Goal: Transaction & Acquisition: Book appointment/travel/reservation

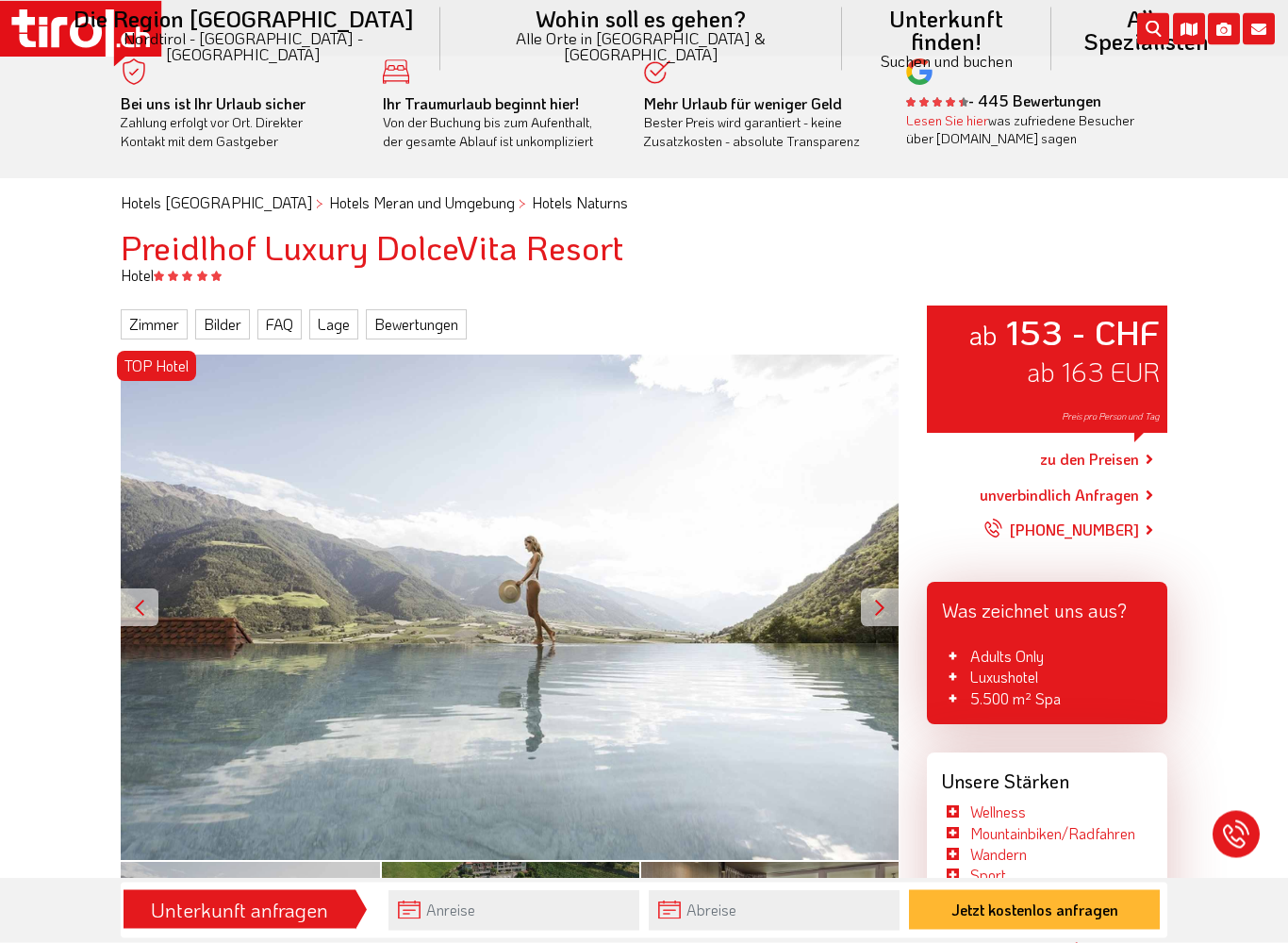
scroll to position [13, 0]
click at [144, 331] on link "Zimmer" at bounding box center [155, 324] width 67 height 30
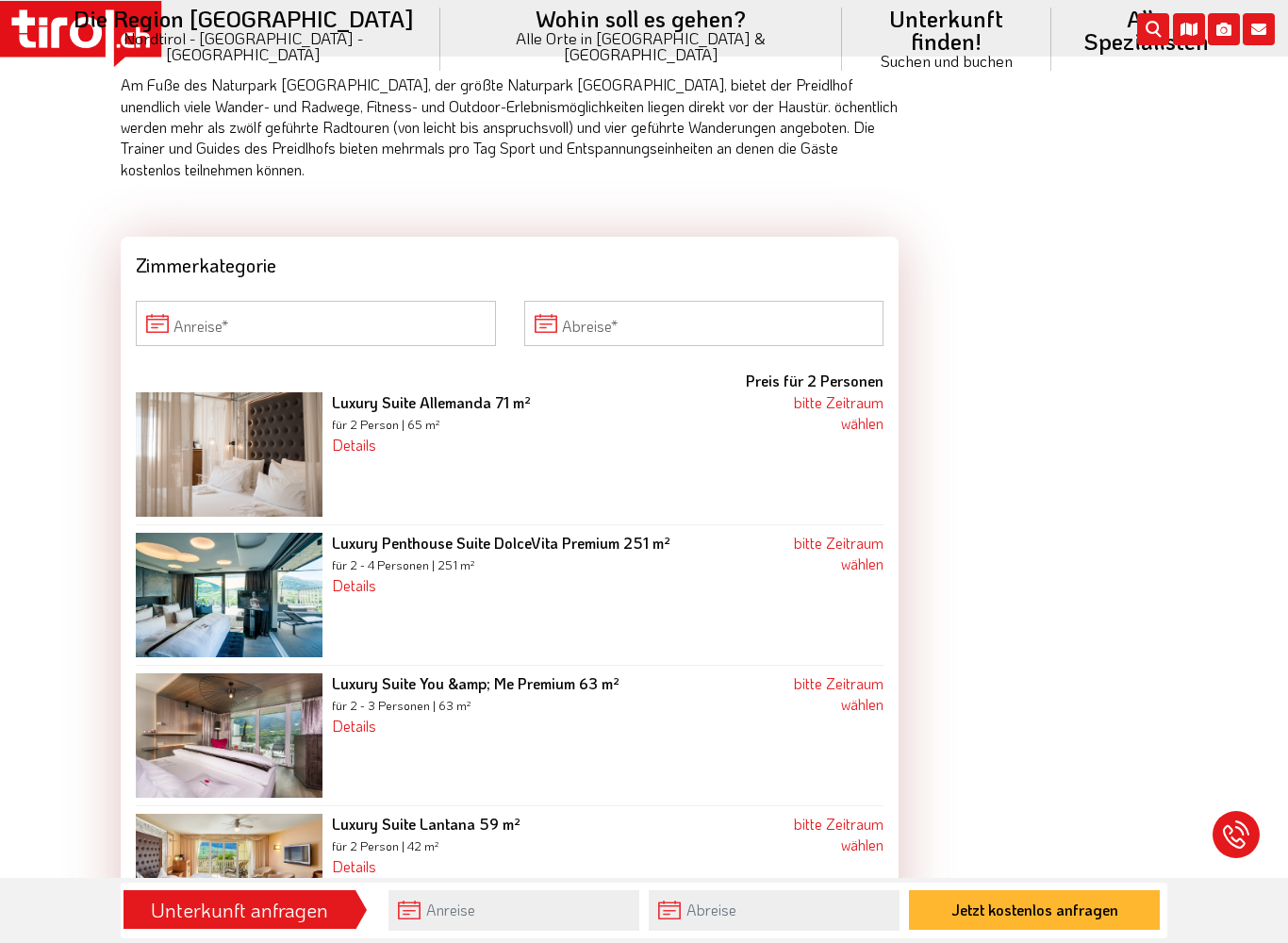
scroll to position [2780, 0]
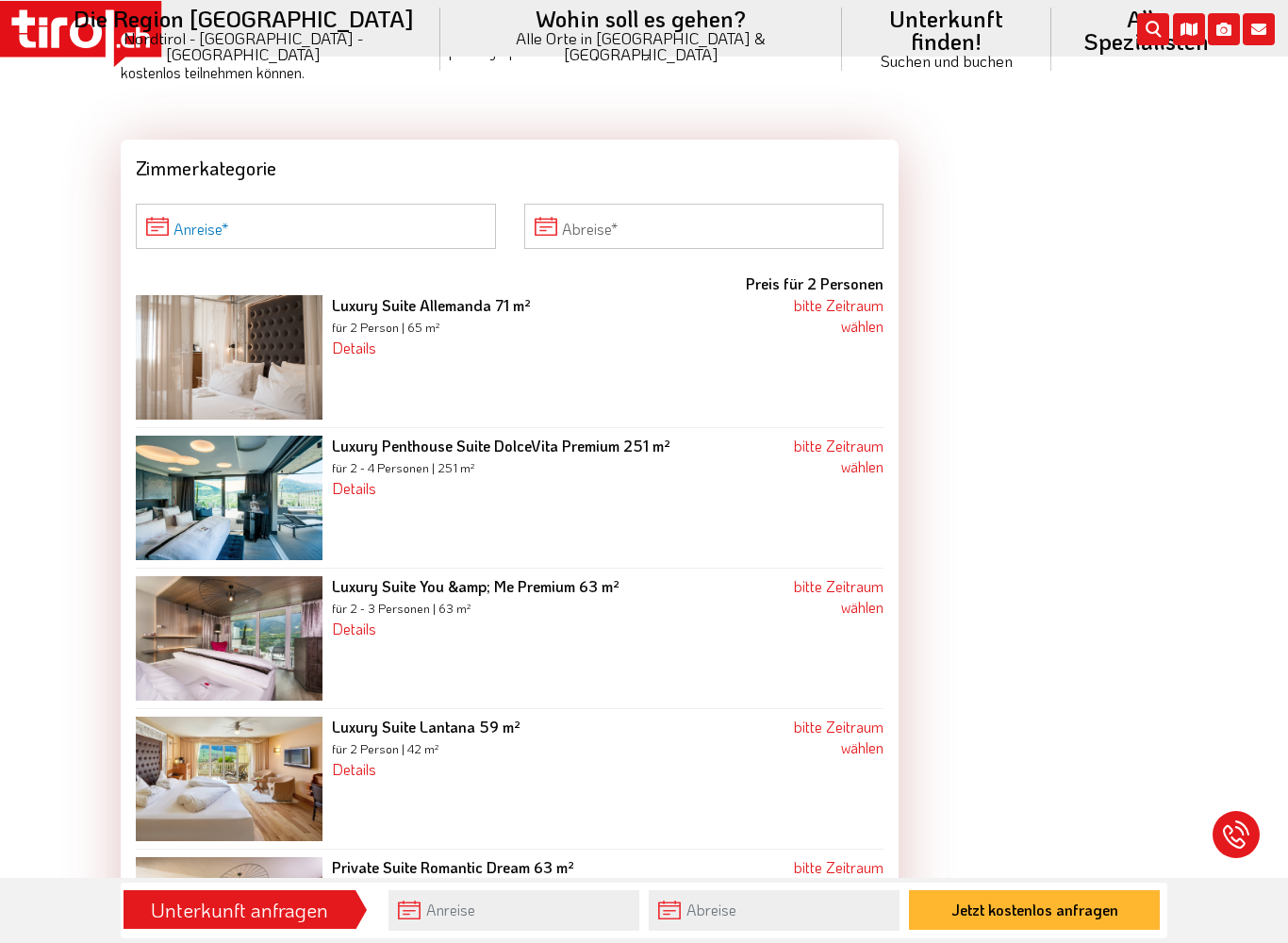
click at [252, 203] on input "Anreise" at bounding box center [315, 226] width 360 height 46
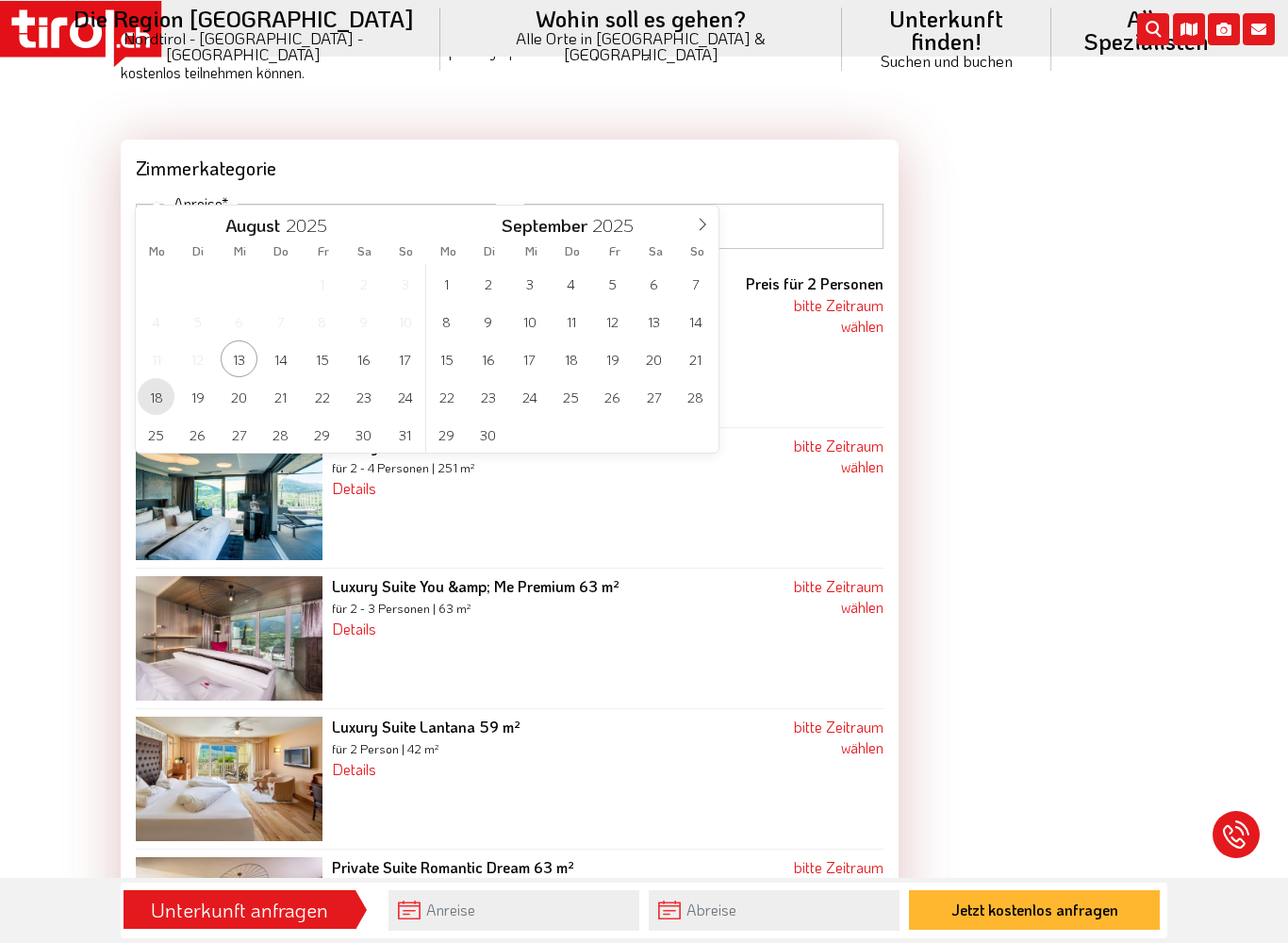
click at [160, 389] on span "18" at bounding box center [156, 396] width 37 height 37
click at [206, 410] on span "19" at bounding box center [197, 396] width 37 height 37
type input "[DATE]"
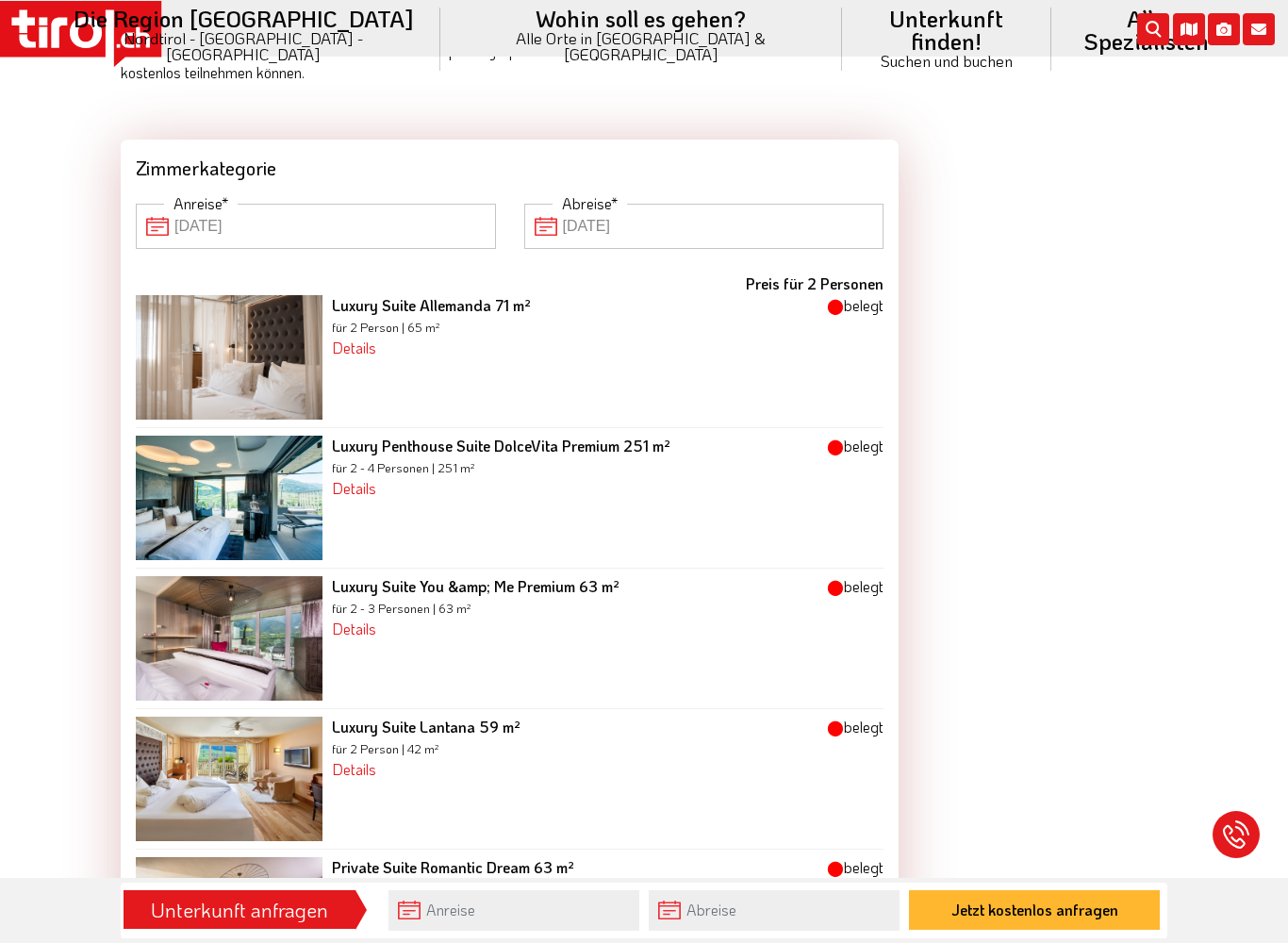
click at [157, 203] on input "[DATE]" at bounding box center [315, 226] width 360 height 46
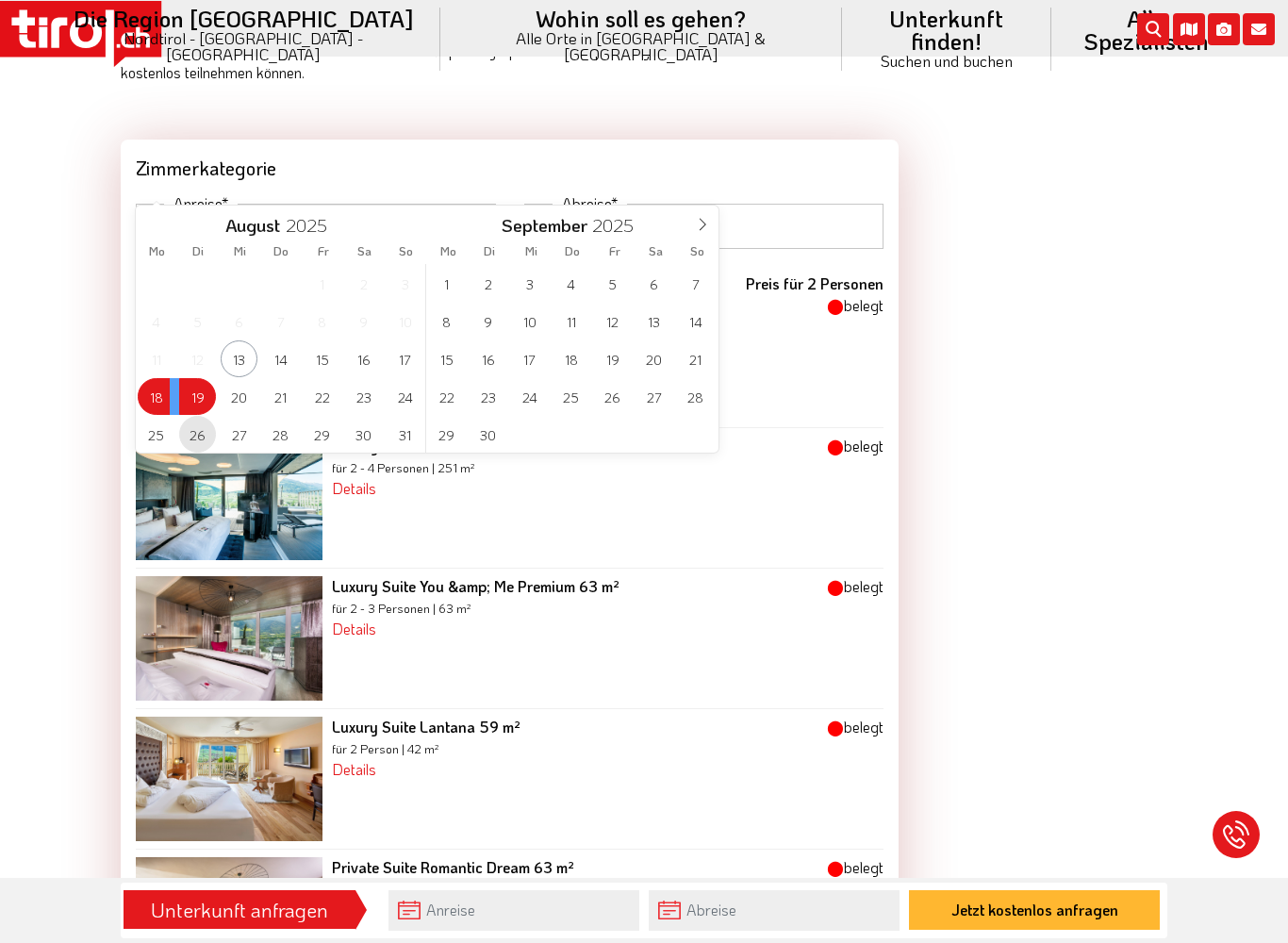
click at [194, 444] on span "26" at bounding box center [197, 433] width 37 height 37
type input "[DATE]"
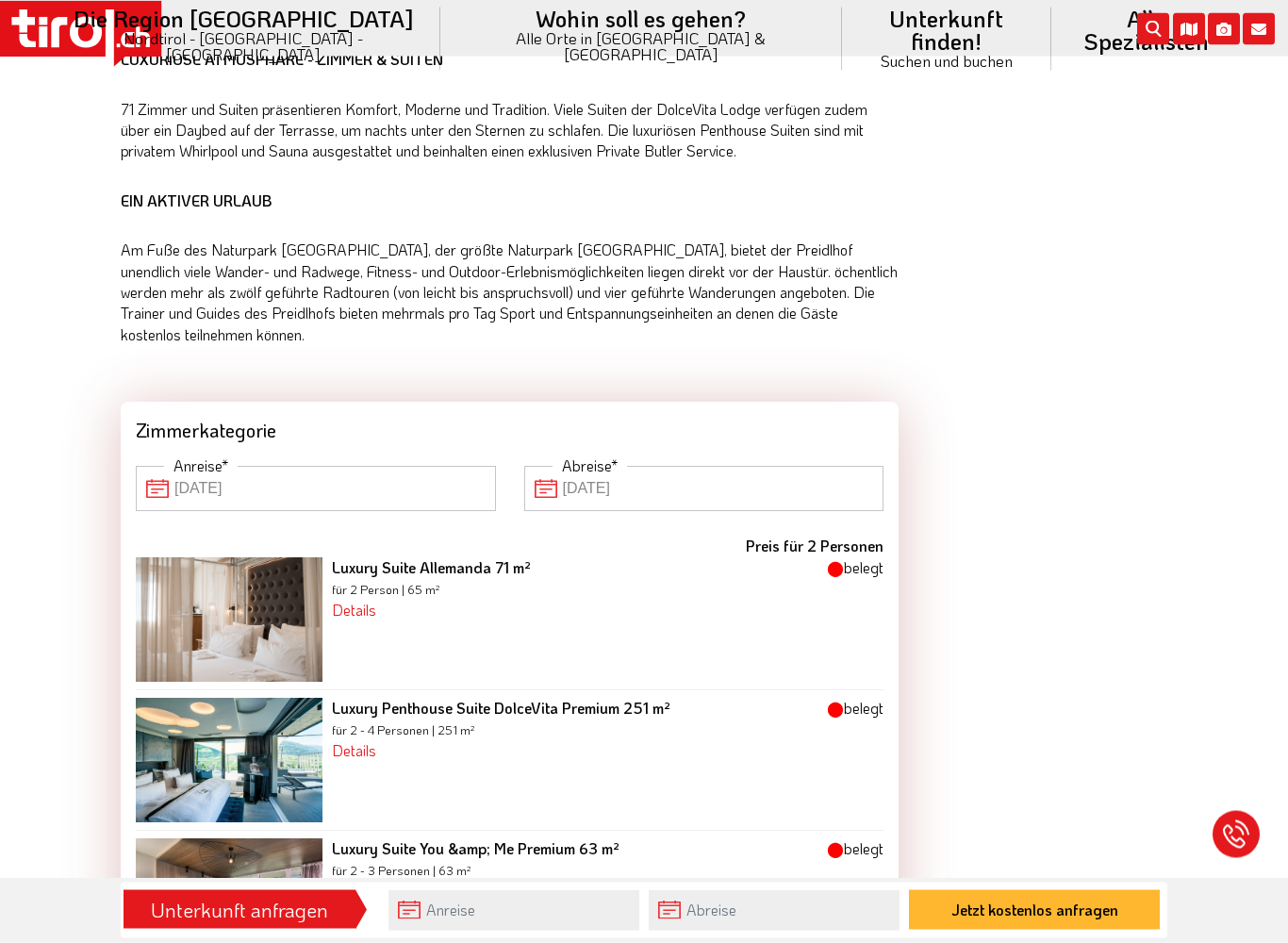
click at [243, 467] on input "[DATE]" at bounding box center [315, 490] width 360 height 46
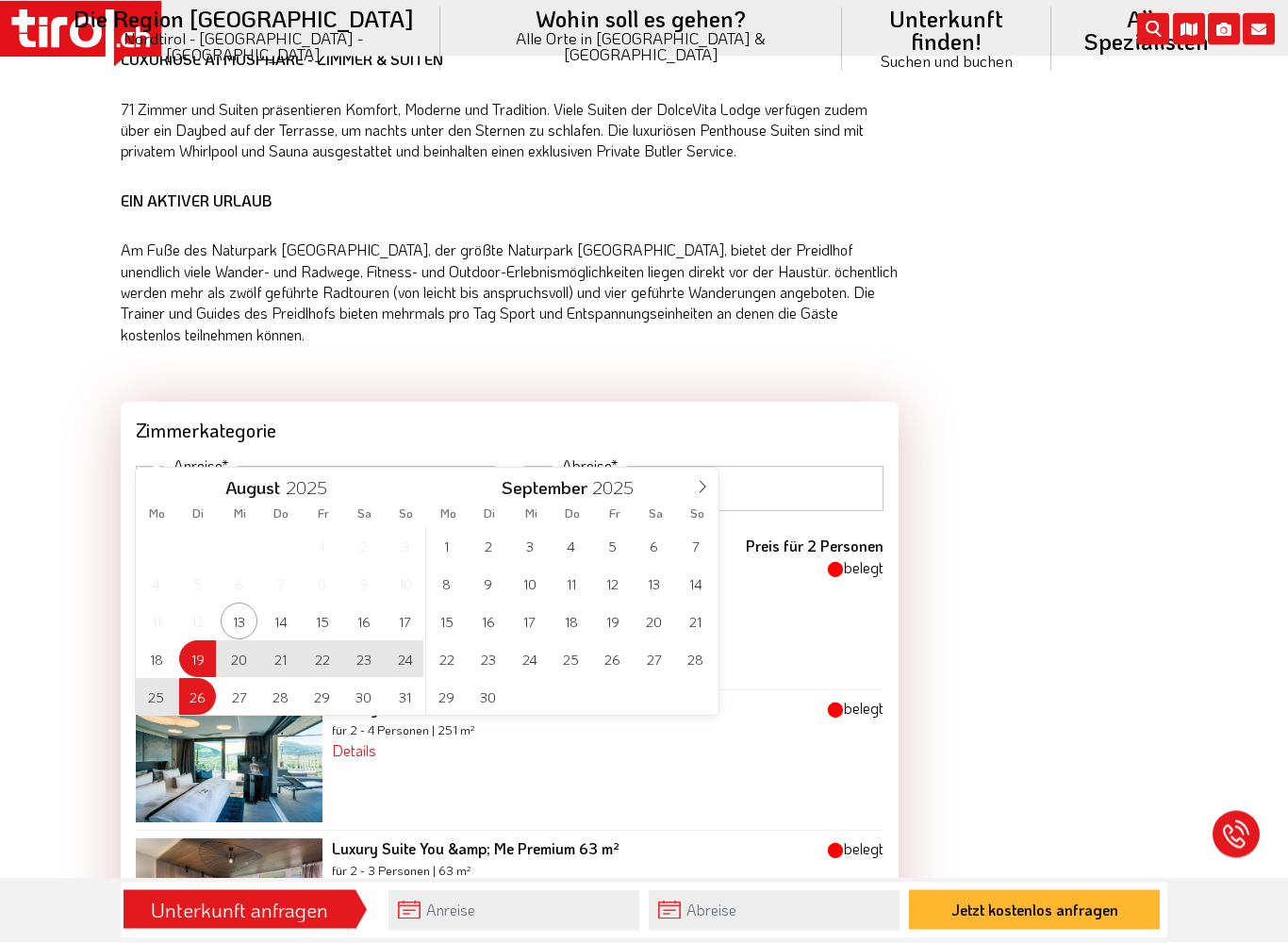
scroll to position [2518, 0]
click at [407, 662] on span "24" at bounding box center [405, 658] width 37 height 37
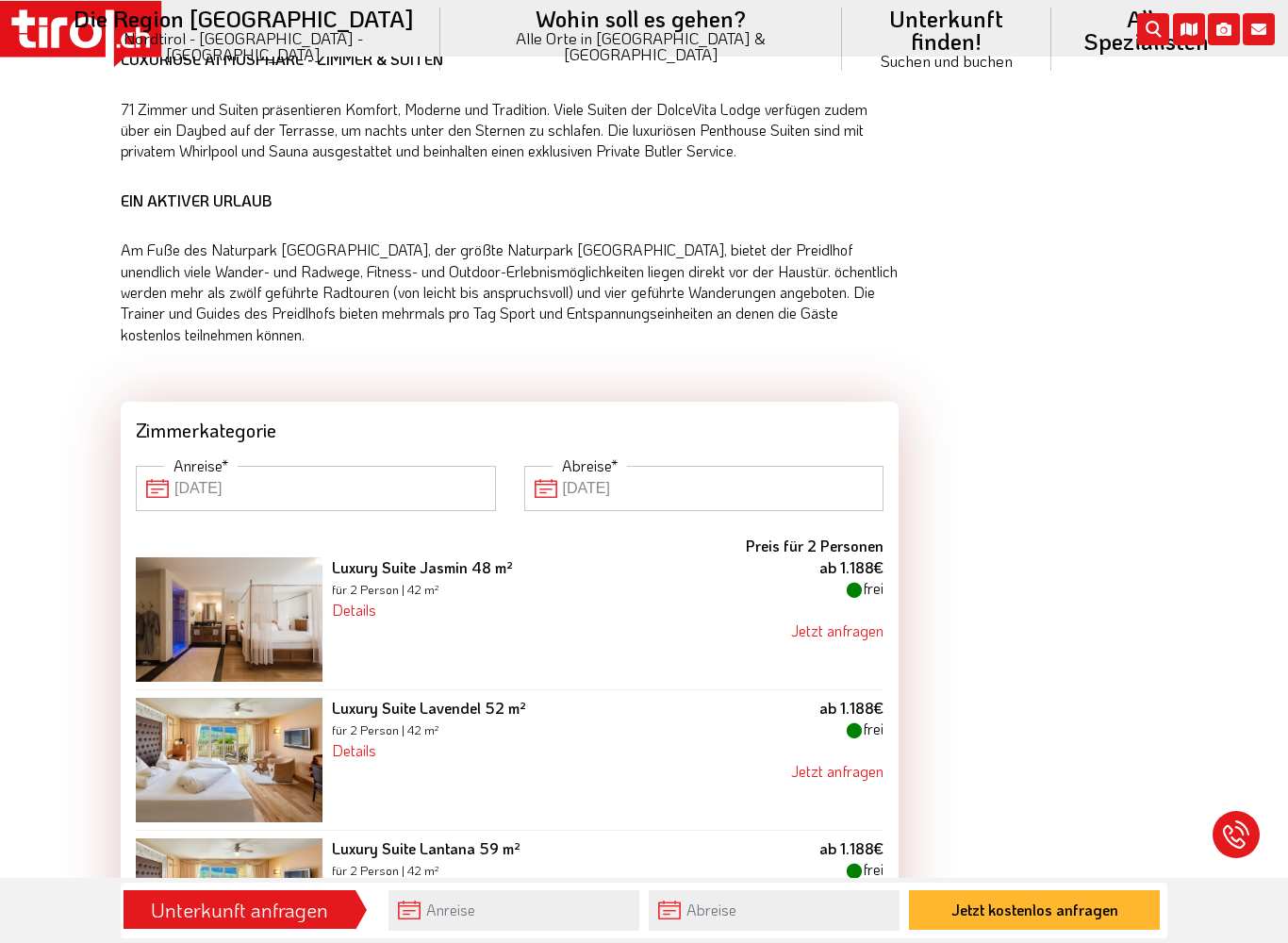
click at [611, 466] on input "[DATE]" at bounding box center [704, 489] width 360 height 46
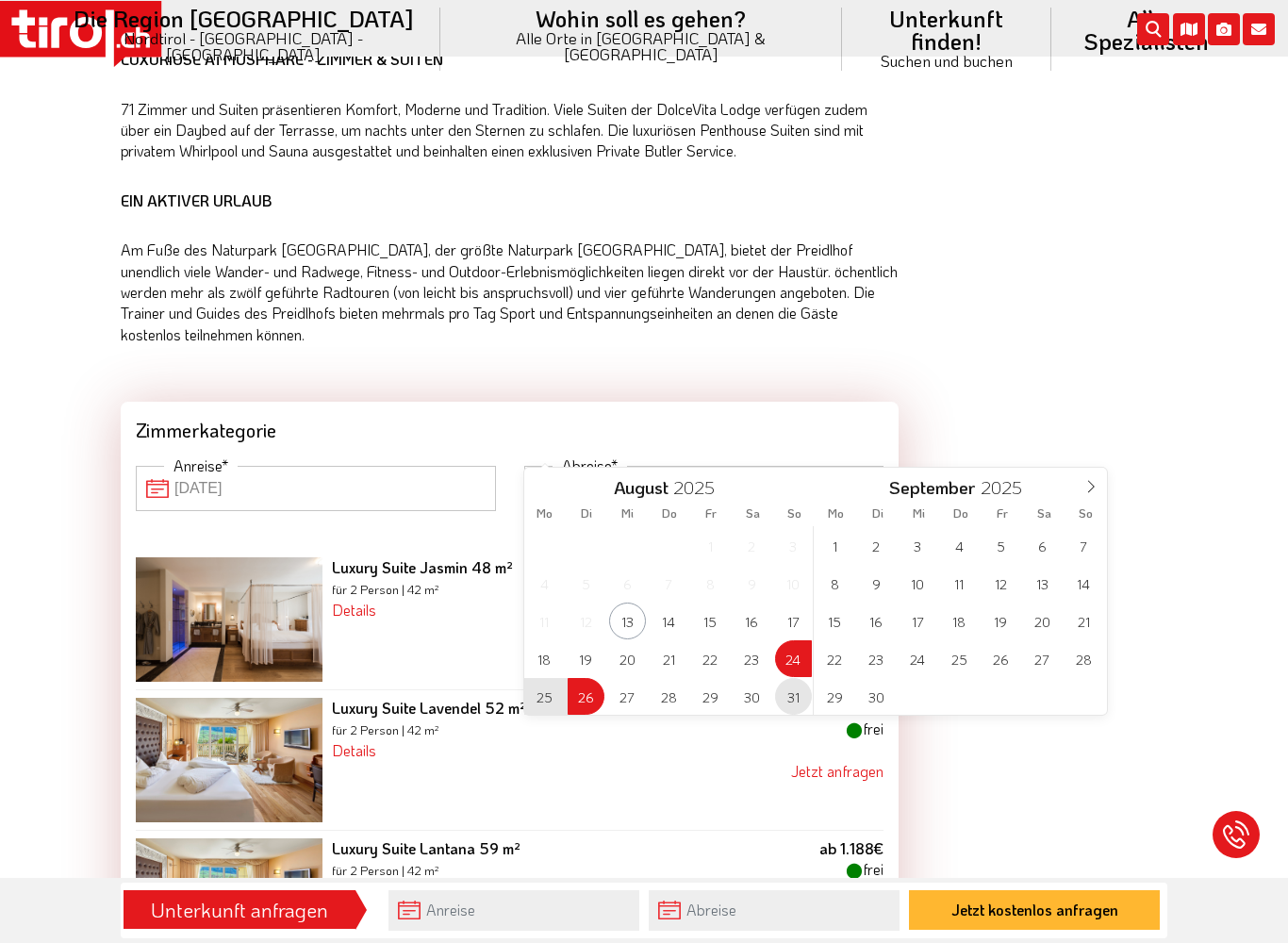
click at [788, 704] on span "31" at bounding box center [793, 696] width 37 height 37
type input "[DATE]"
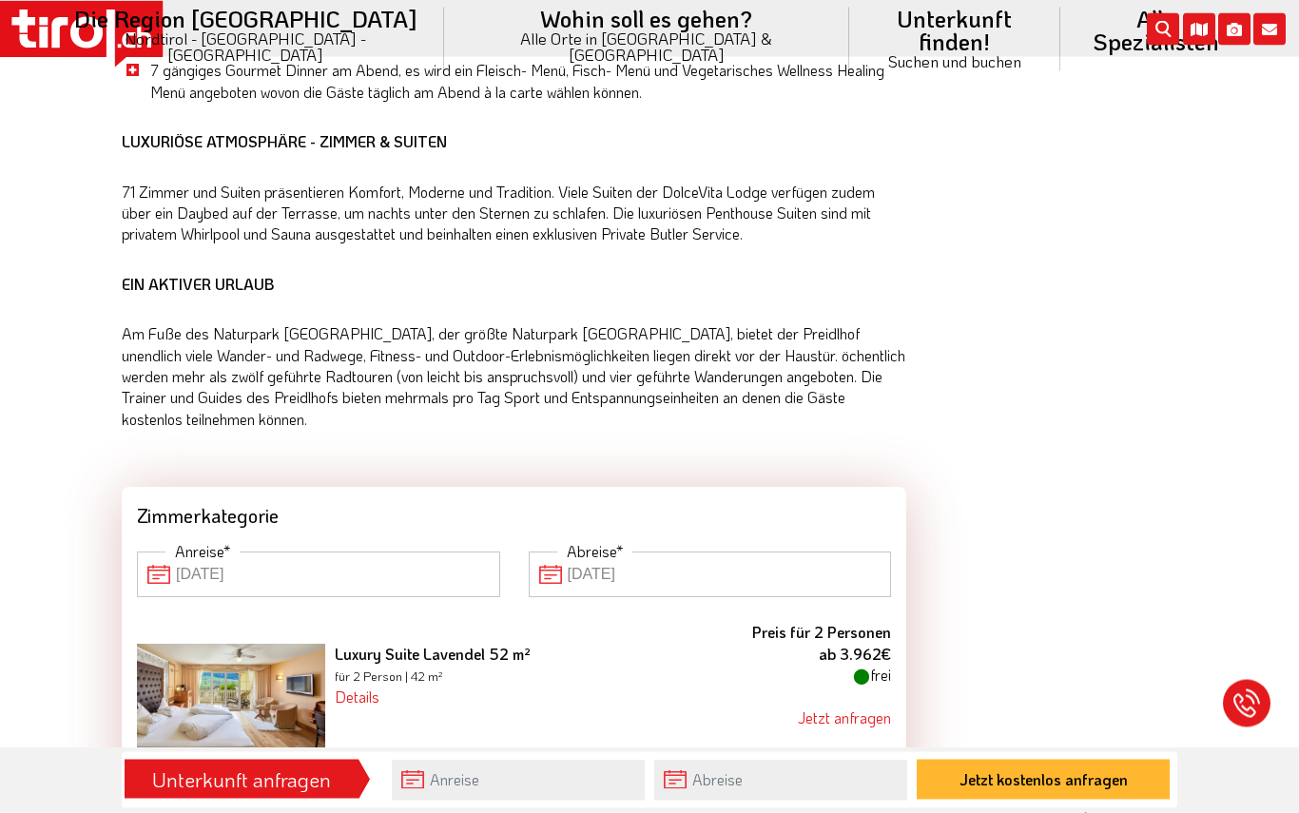
scroll to position [2458, 0]
click at [561, 551] on input "[DATE]" at bounding box center [710, 574] width 363 height 46
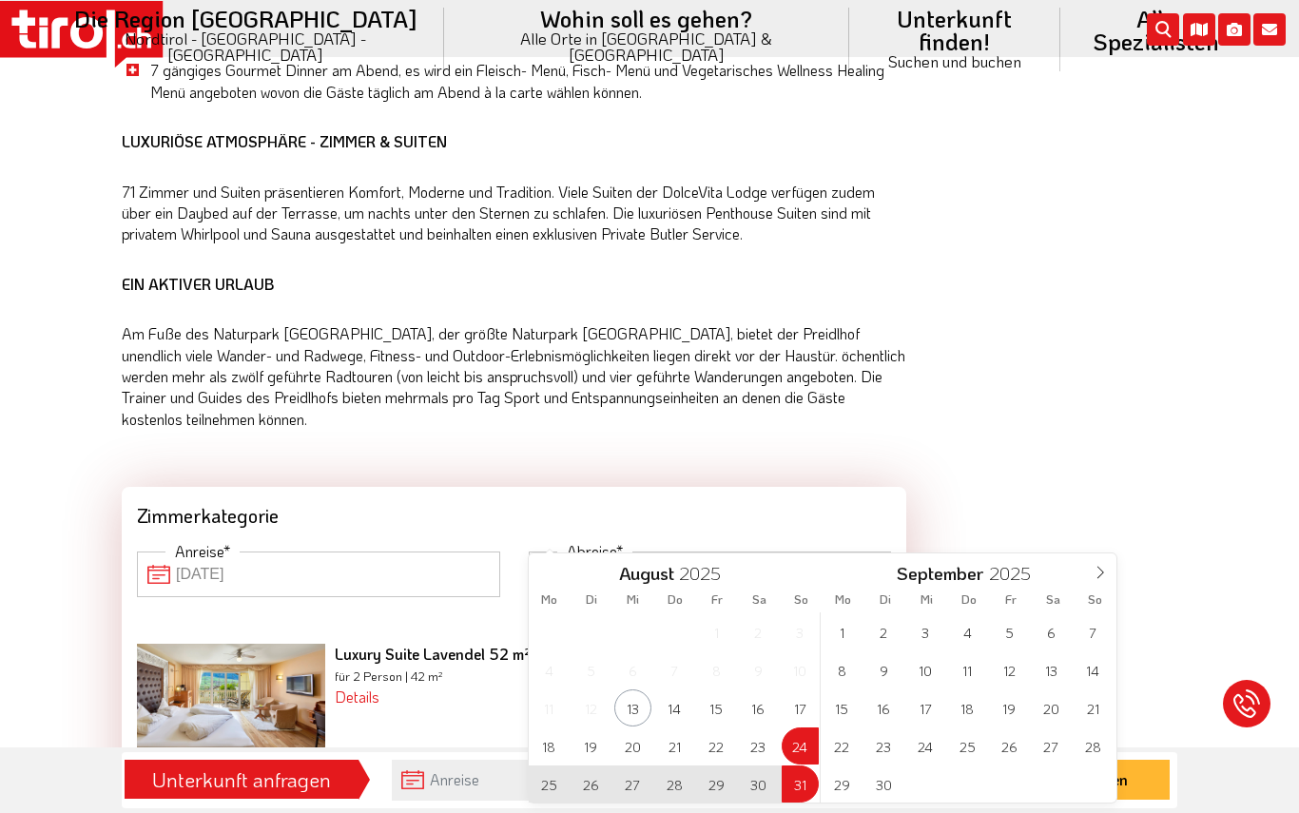
click at [667, 788] on span "28" at bounding box center [674, 783] width 37 height 37
type input "[DATE]"
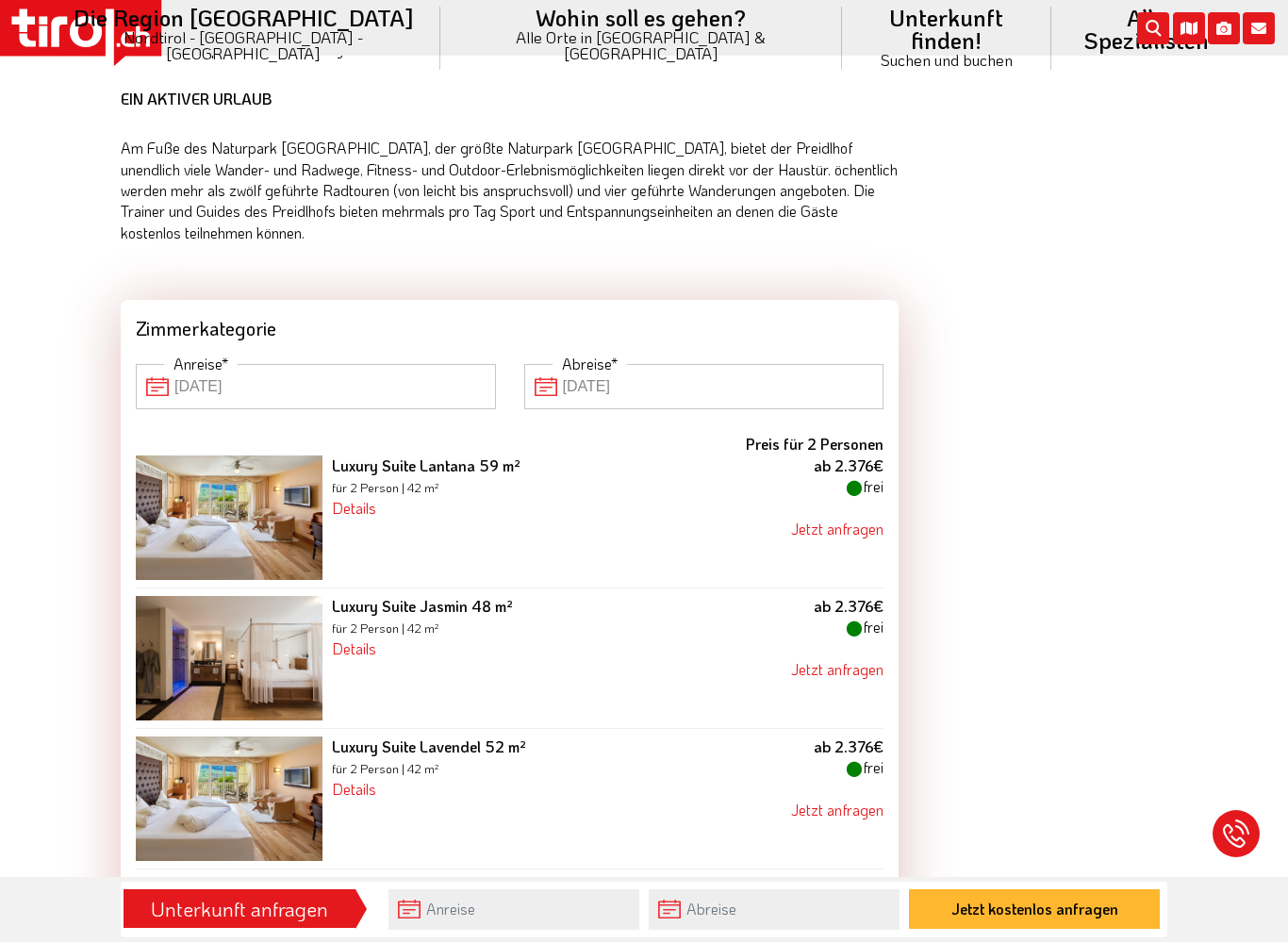
click at [592, 365] on input "[DATE]" at bounding box center [704, 388] width 360 height 46
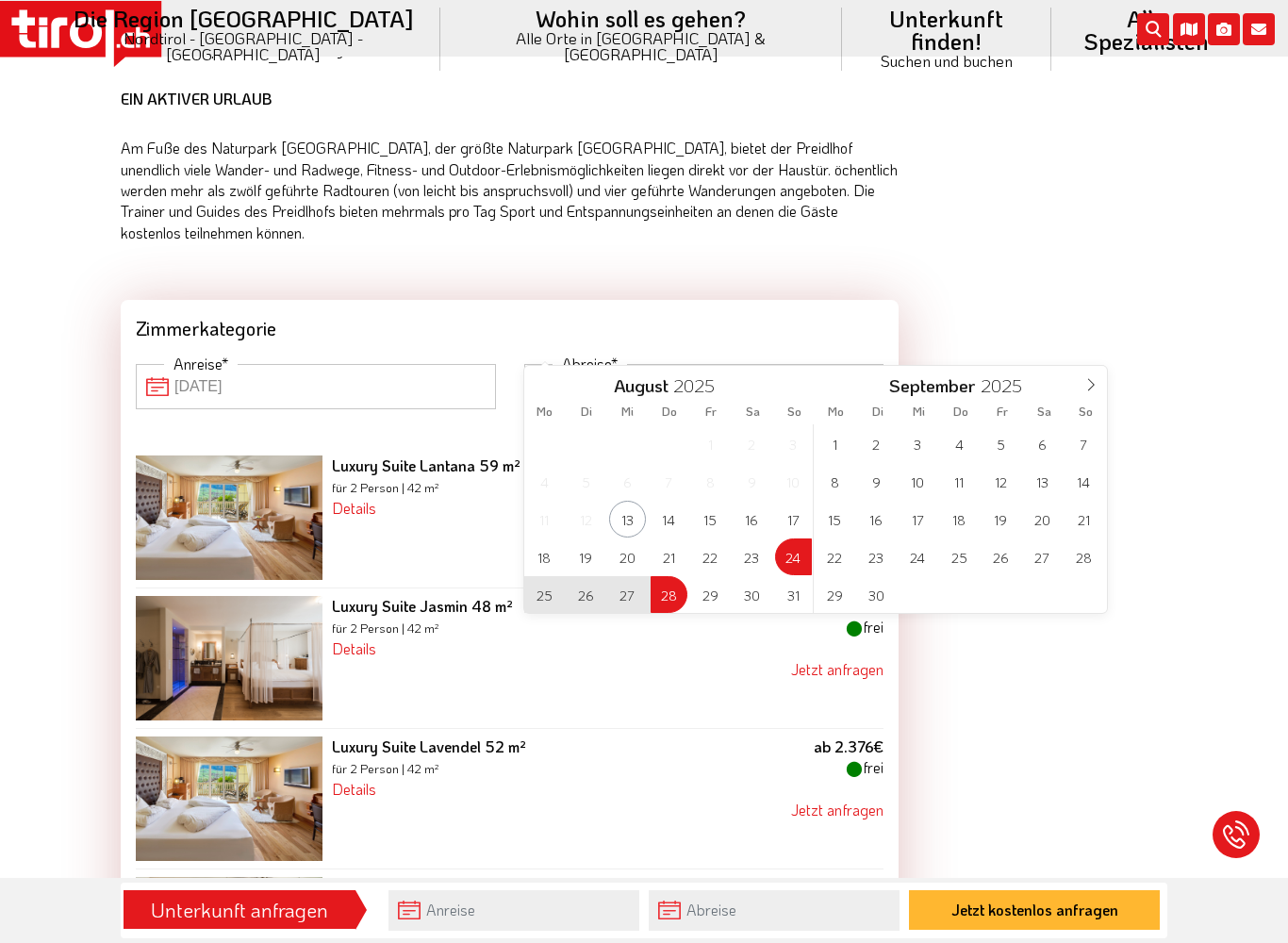
click at [619, 594] on span "27" at bounding box center [627, 594] width 37 height 37
type input "[DATE]"
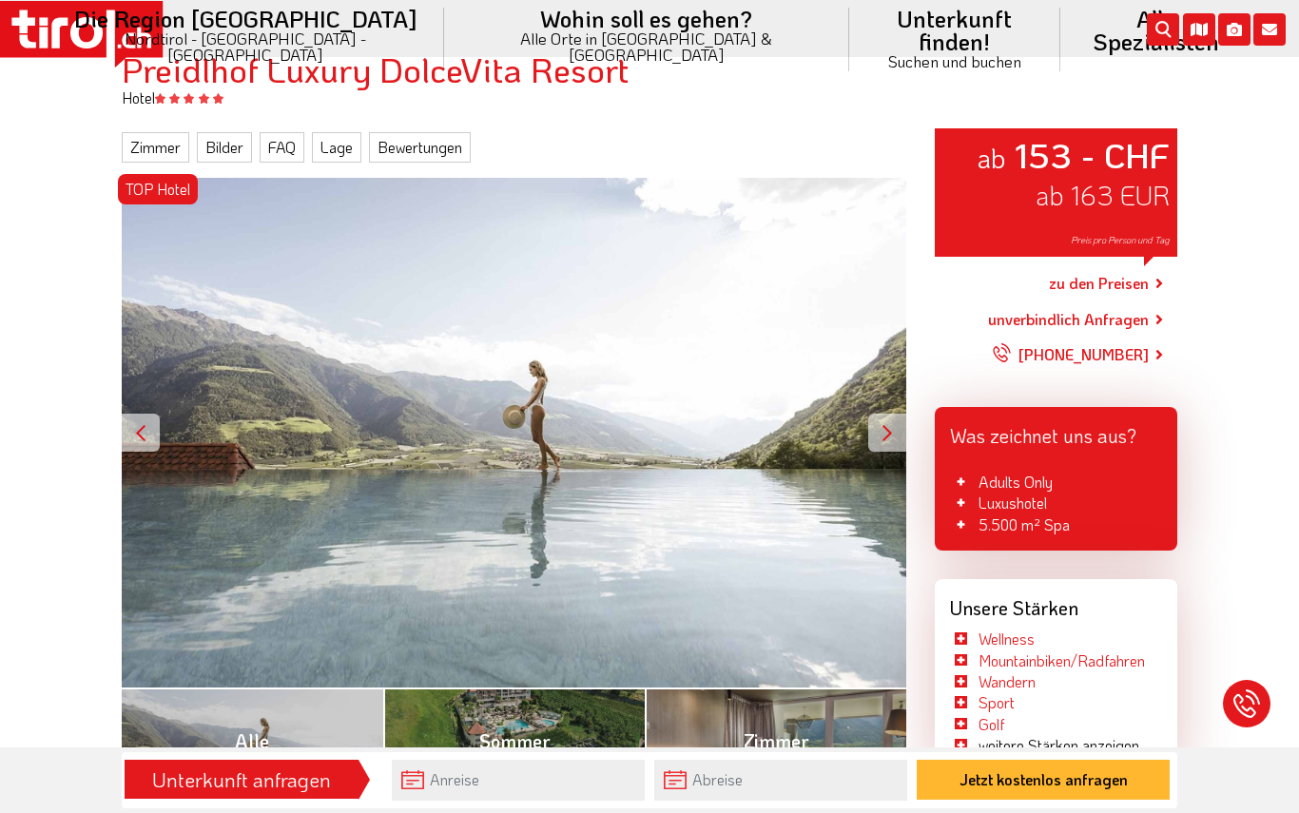
scroll to position [0, 0]
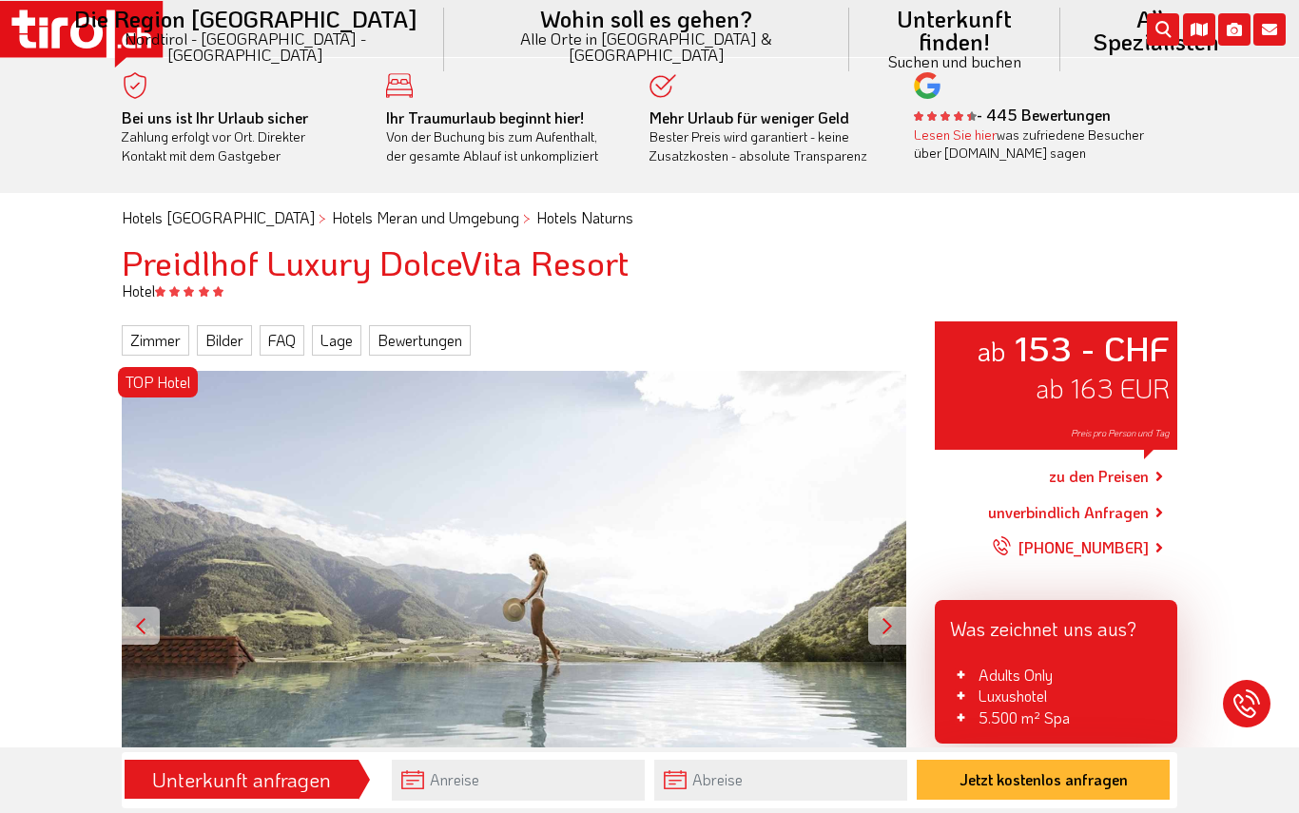
type input "[DATE]"
